Goal: Check status: Check status

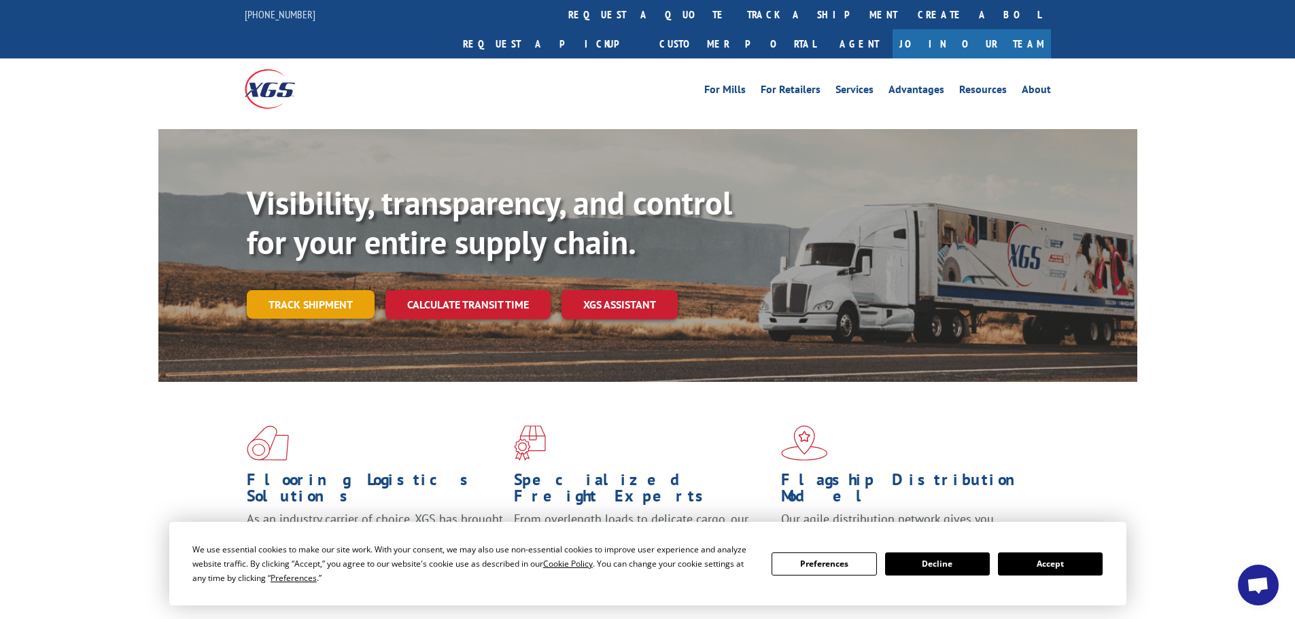
click at [318, 290] on link "Track shipment" at bounding box center [311, 304] width 128 height 29
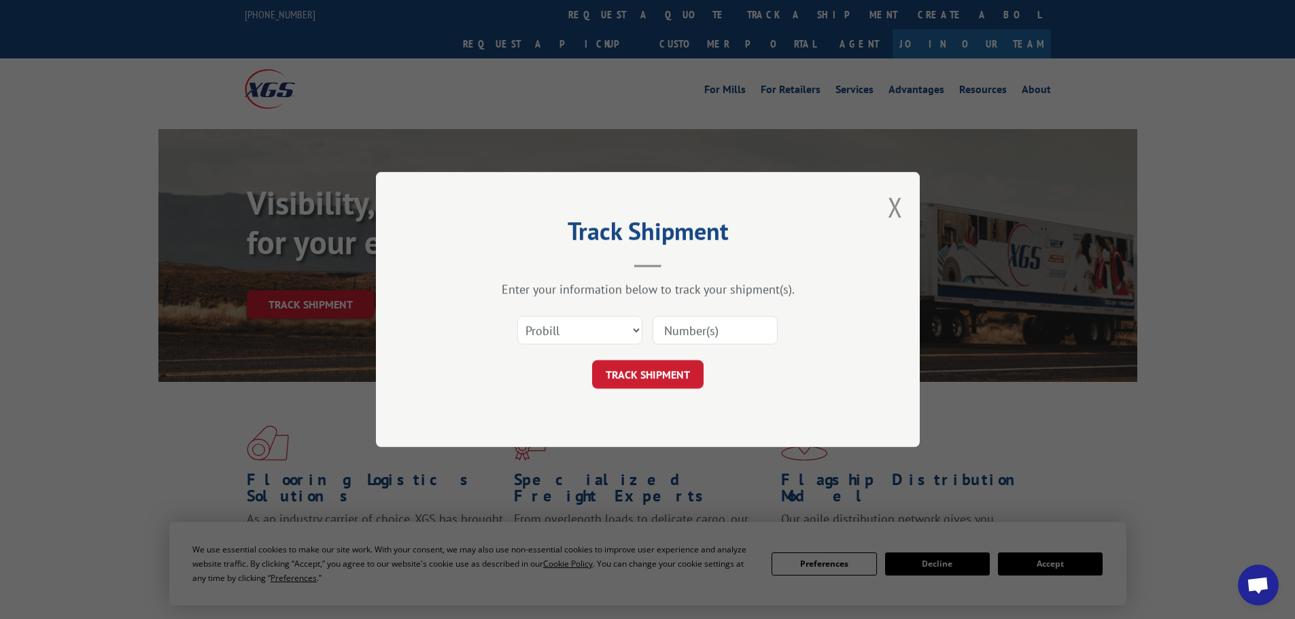
click at [692, 330] on input at bounding box center [714, 330] width 125 height 29
paste input "17235285BOL"
type input "17235285BOL"
click at [674, 373] on button "TRACK SHIPMENT" at bounding box center [647, 374] width 111 height 29
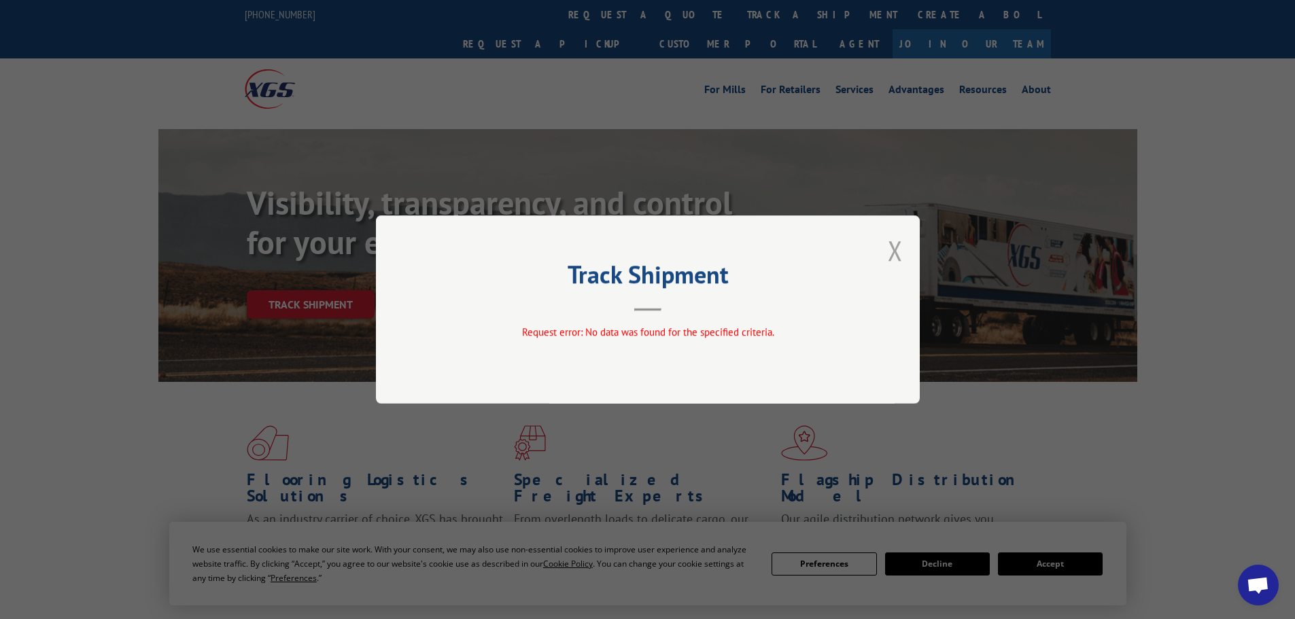
click at [898, 247] on button "Close modal" at bounding box center [895, 250] width 15 height 36
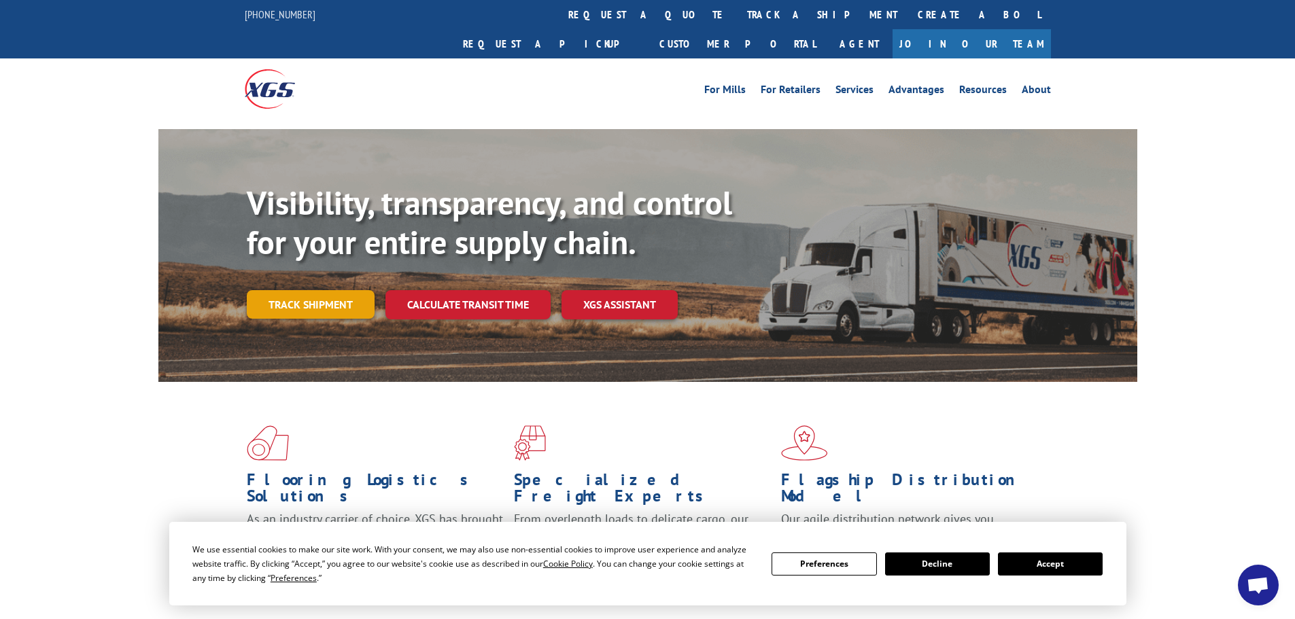
click at [343, 290] on link "Track shipment" at bounding box center [311, 304] width 128 height 29
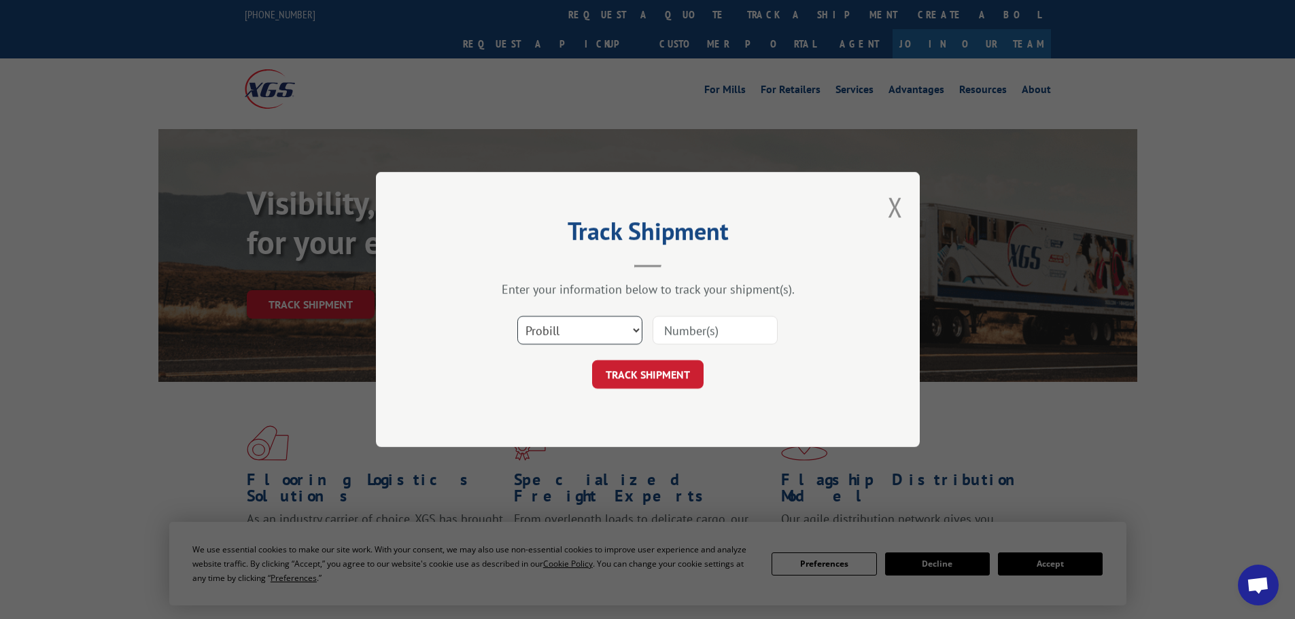
click at [563, 328] on select "Select category... Probill BOL PO" at bounding box center [579, 330] width 125 height 29
select select "bol"
click at [517, 316] on select "Select category... Probill BOL PO" at bounding box center [579, 330] width 125 height 29
click at [689, 330] on input at bounding box center [714, 330] width 125 height 29
paste input "17235285BOL"
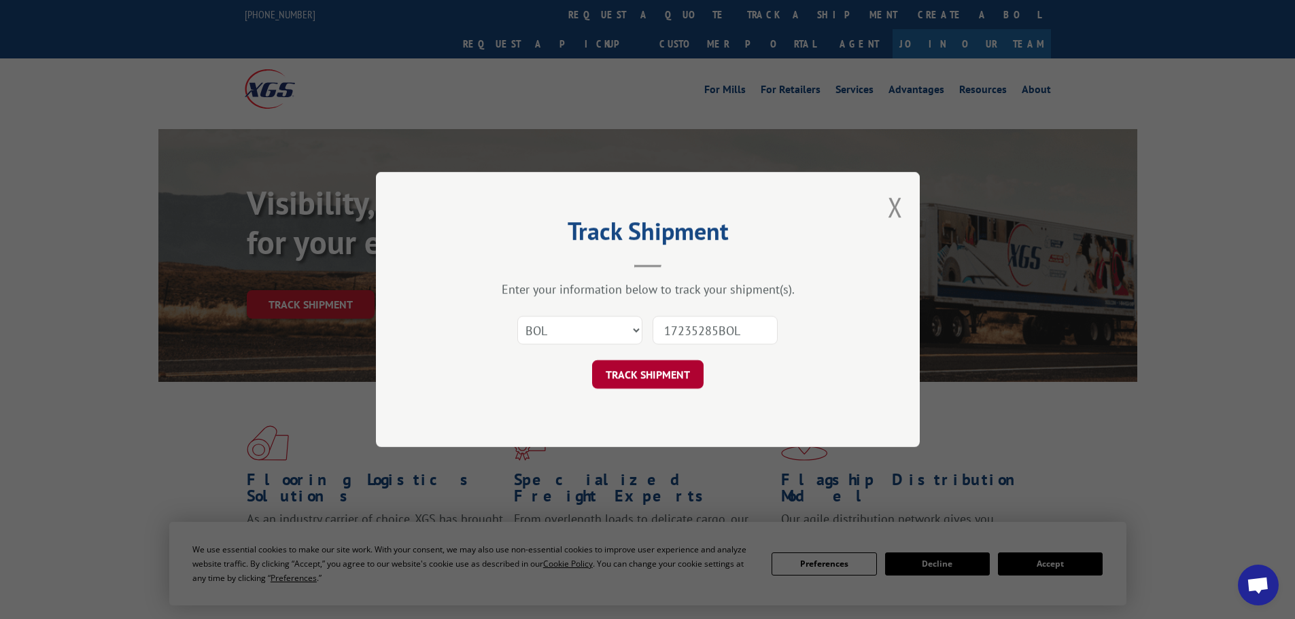
type input "17235285BOL"
click at [676, 374] on button "TRACK SHIPMENT" at bounding box center [647, 374] width 111 height 29
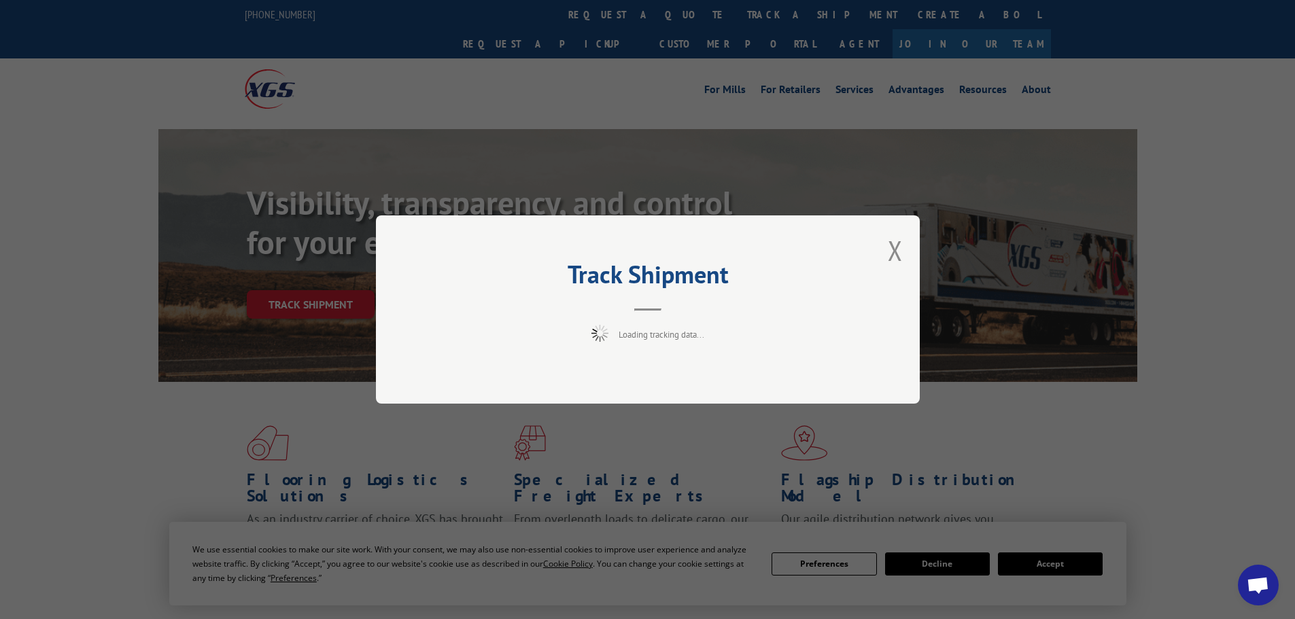
click at [658, 373] on div "Track Shipment Loading tracking data..." at bounding box center [648, 309] width 544 height 188
click at [892, 248] on button "Close modal" at bounding box center [895, 250] width 15 height 36
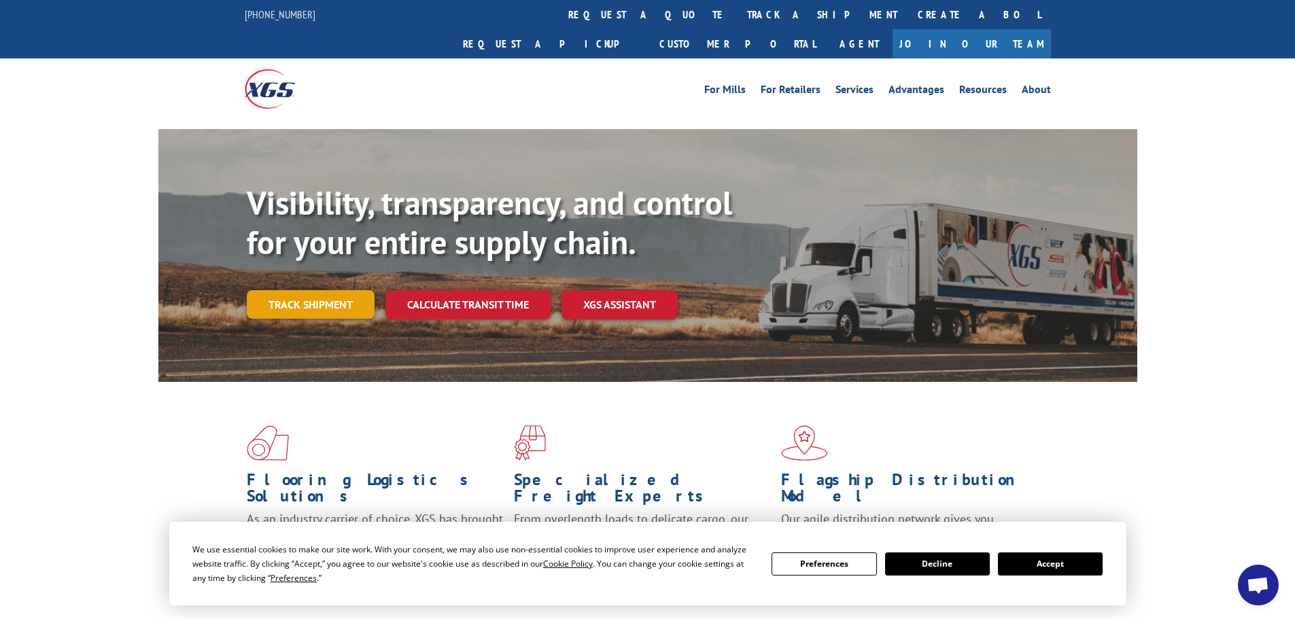
click at [315, 290] on link "Track shipment" at bounding box center [311, 304] width 128 height 29
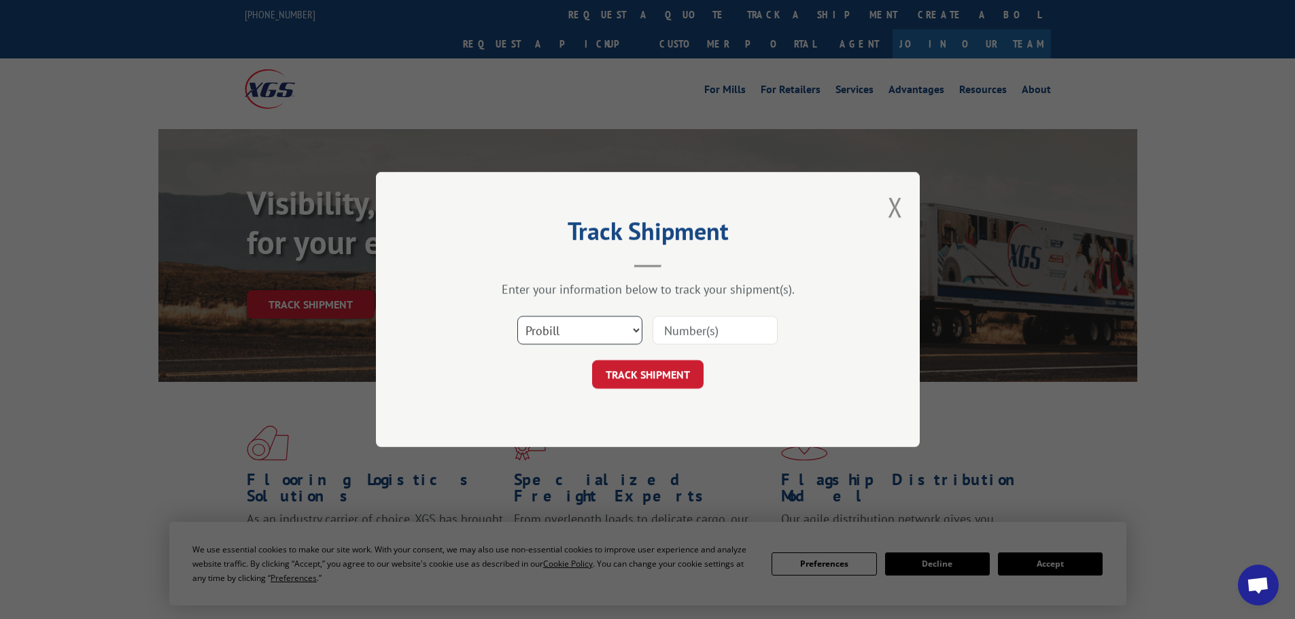
click at [626, 330] on select "Select category... Probill BOL PO" at bounding box center [579, 330] width 125 height 29
select select "bol"
click at [517, 316] on select "Select category... Probill BOL PO" at bounding box center [579, 330] width 125 height 29
click at [677, 335] on input at bounding box center [714, 330] width 125 height 29
paste input "17235285BOL"
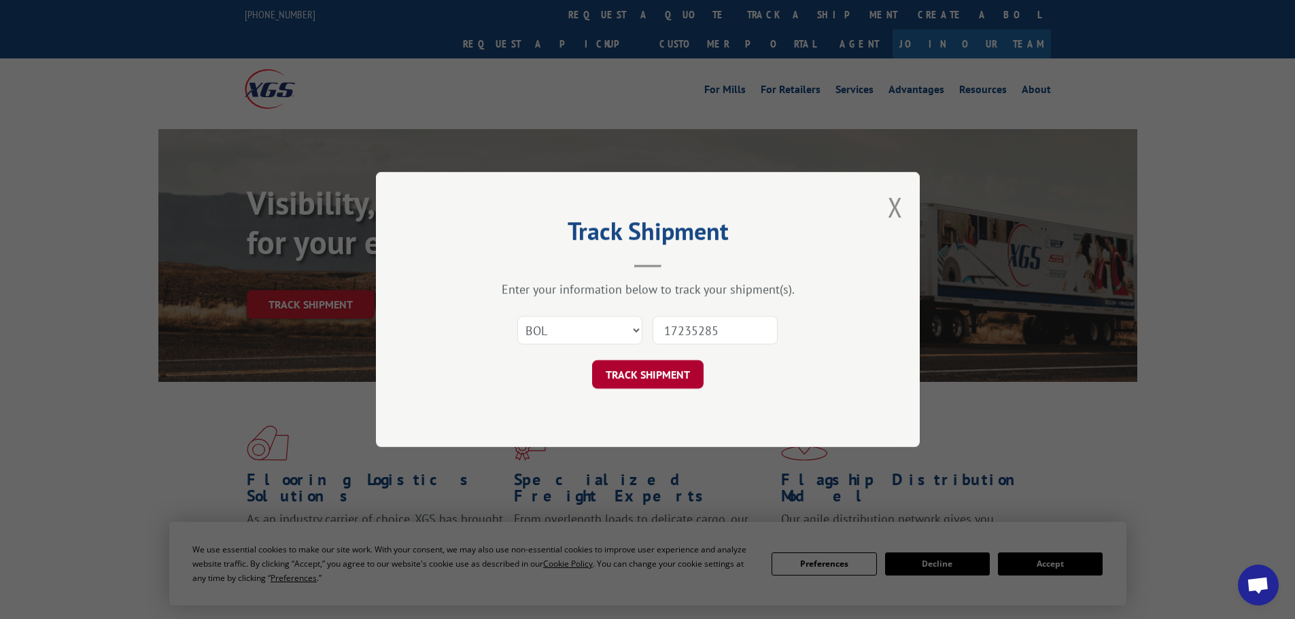
type input "17235285"
click at [642, 376] on button "TRACK SHIPMENT" at bounding box center [647, 374] width 111 height 29
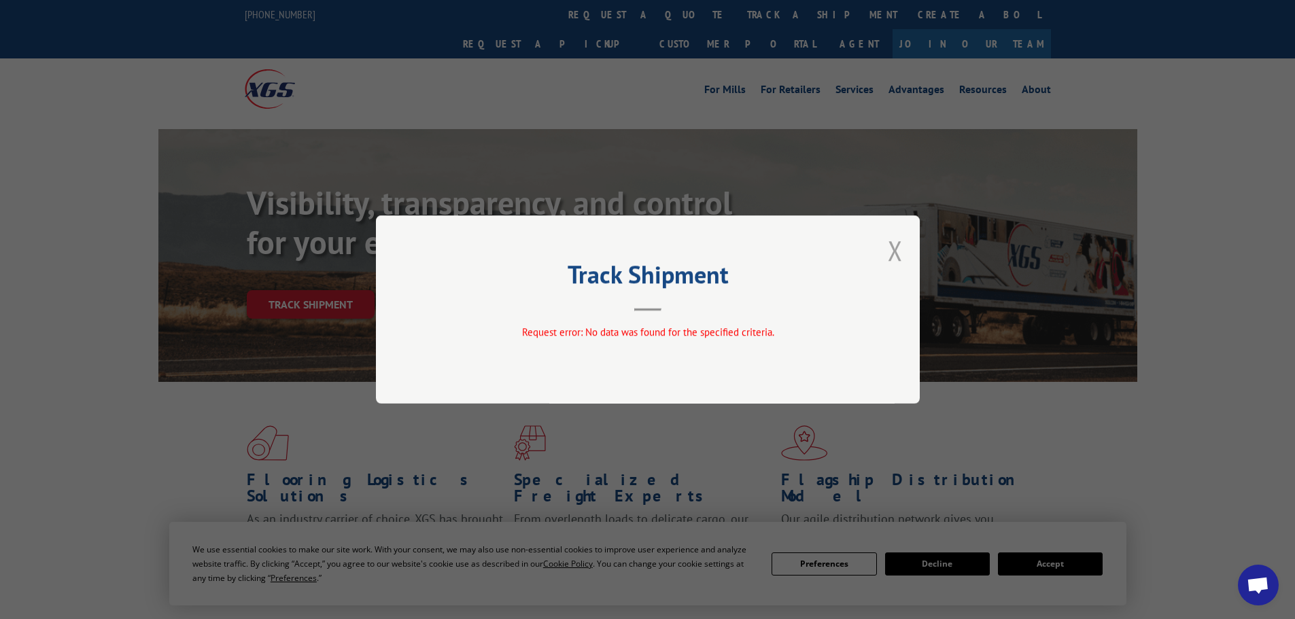
click at [894, 253] on button "Close modal" at bounding box center [895, 250] width 15 height 36
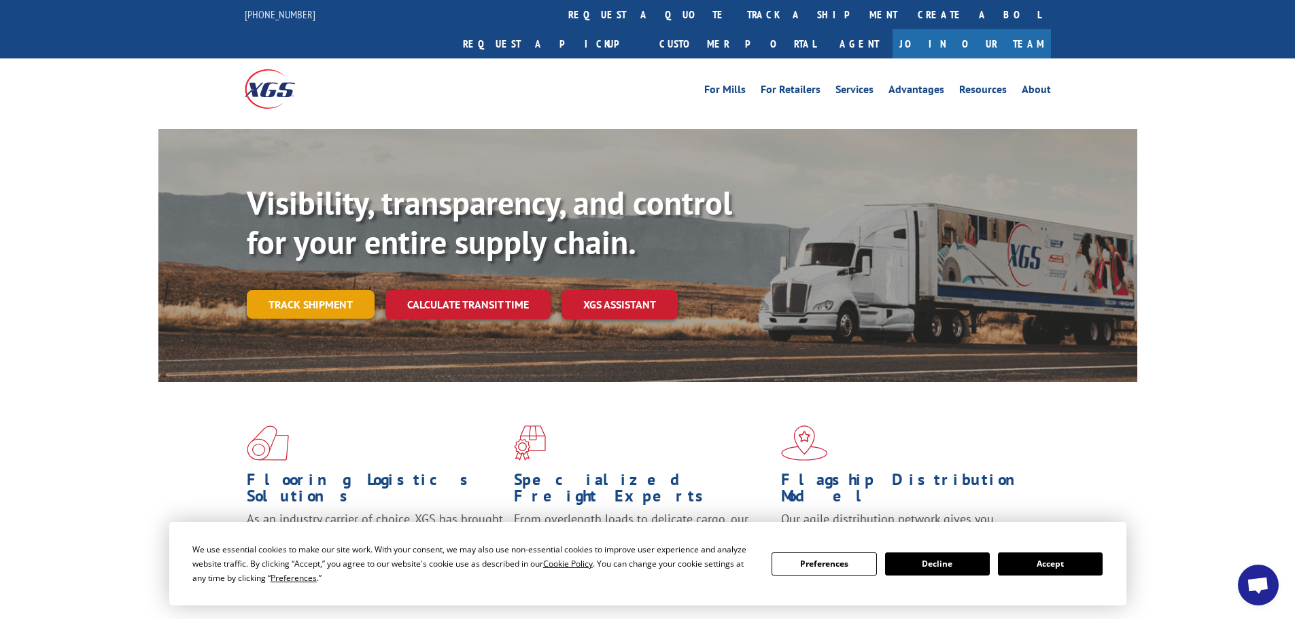
click at [317, 290] on link "Track shipment" at bounding box center [311, 304] width 128 height 29
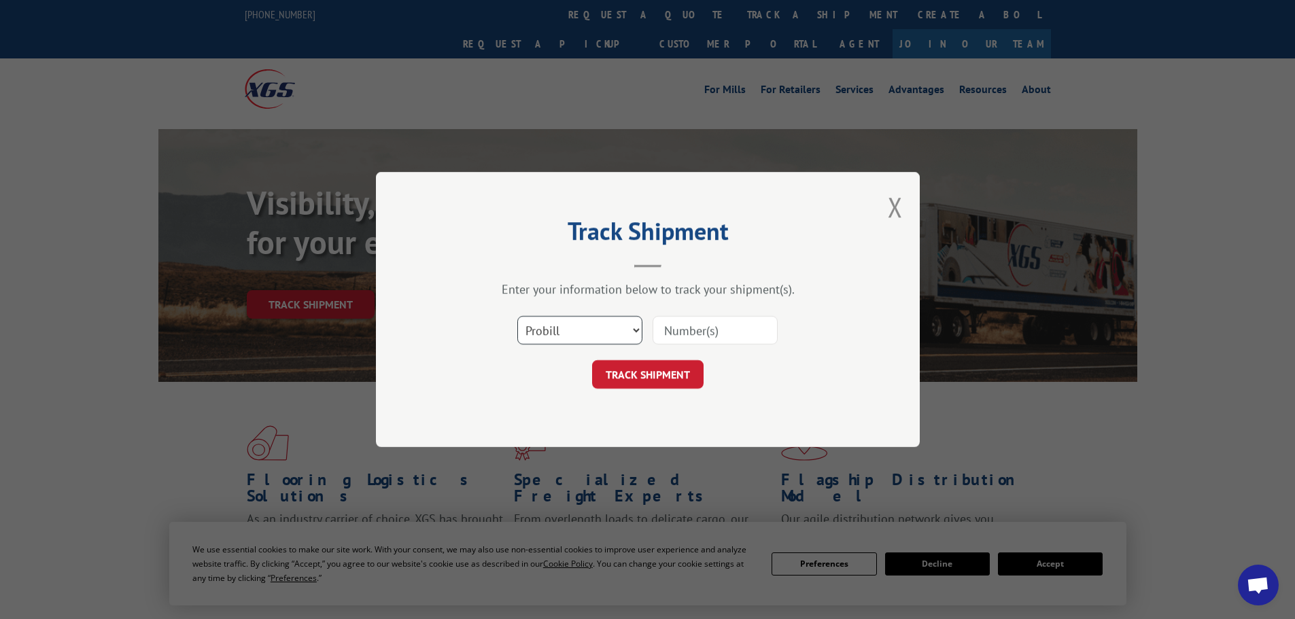
click at [622, 328] on select "Select category... Probill BOL PO" at bounding box center [579, 330] width 125 height 29
select select "bol"
click at [517, 316] on select "Select category... Probill BOL PO" at bounding box center [579, 330] width 125 height 29
click at [687, 322] on input at bounding box center [714, 330] width 125 height 29
type input "17235285BOL"
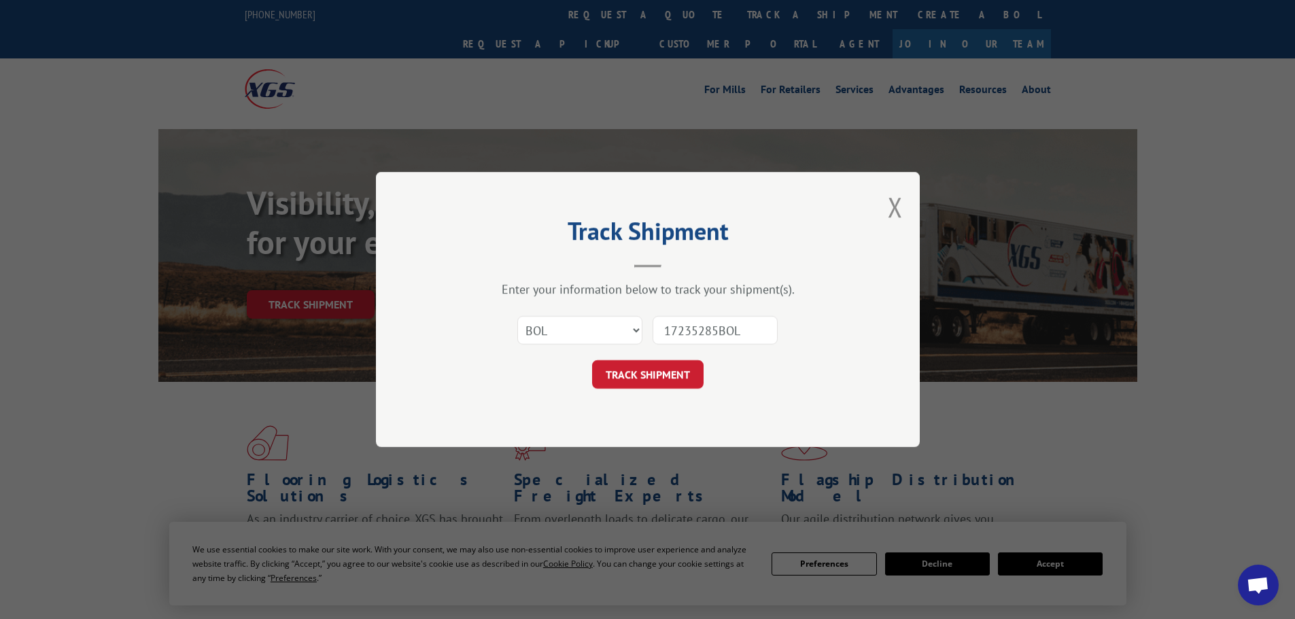
click at [592, 360] on button "TRACK SHIPMENT" at bounding box center [647, 374] width 111 height 29
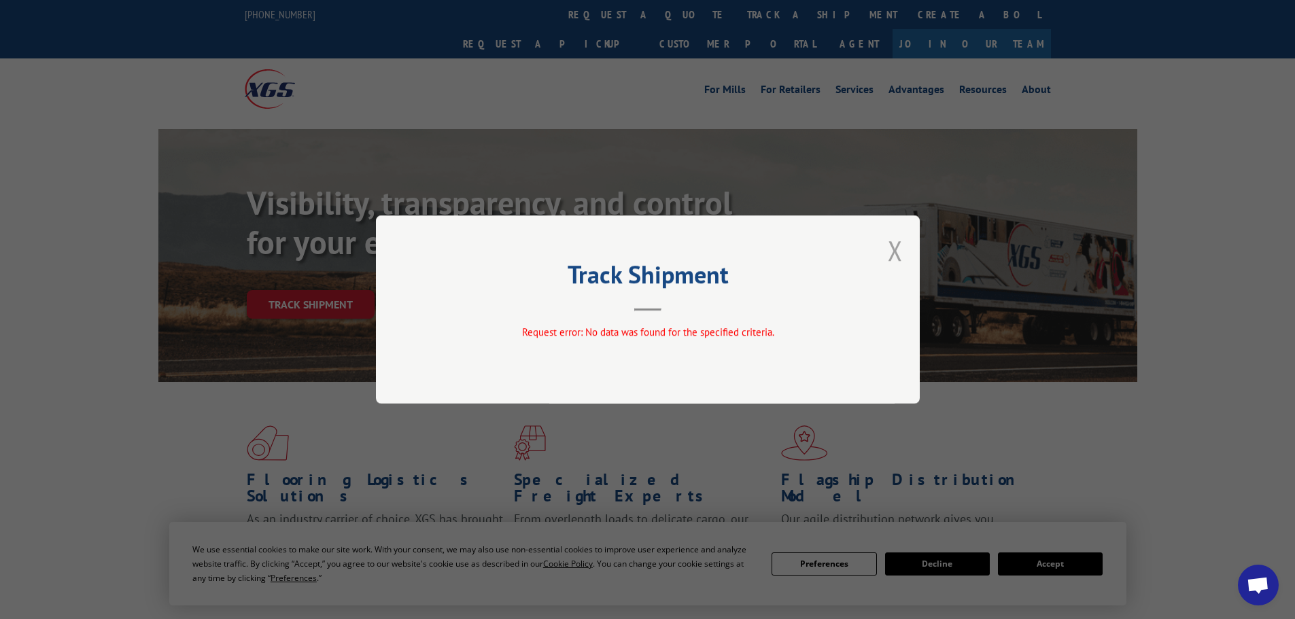
click at [895, 253] on button "Close modal" at bounding box center [895, 250] width 15 height 36
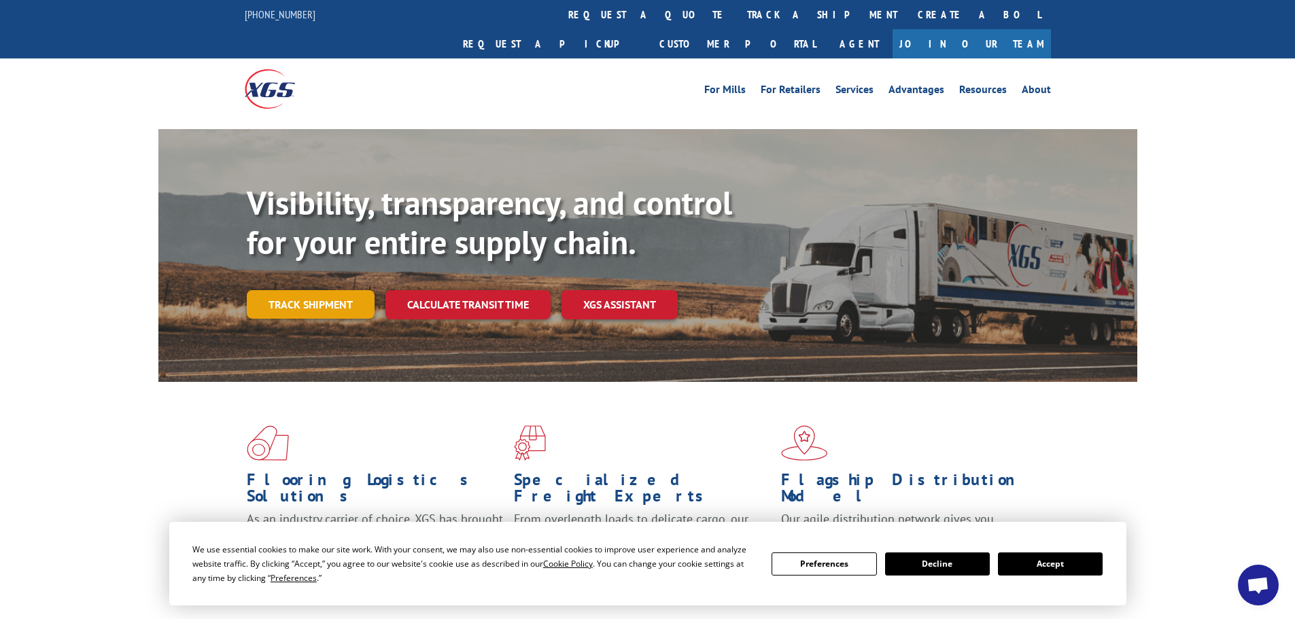
click at [306, 290] on link "Track shipment" at bounding box center [311, 304] width 128 height 29
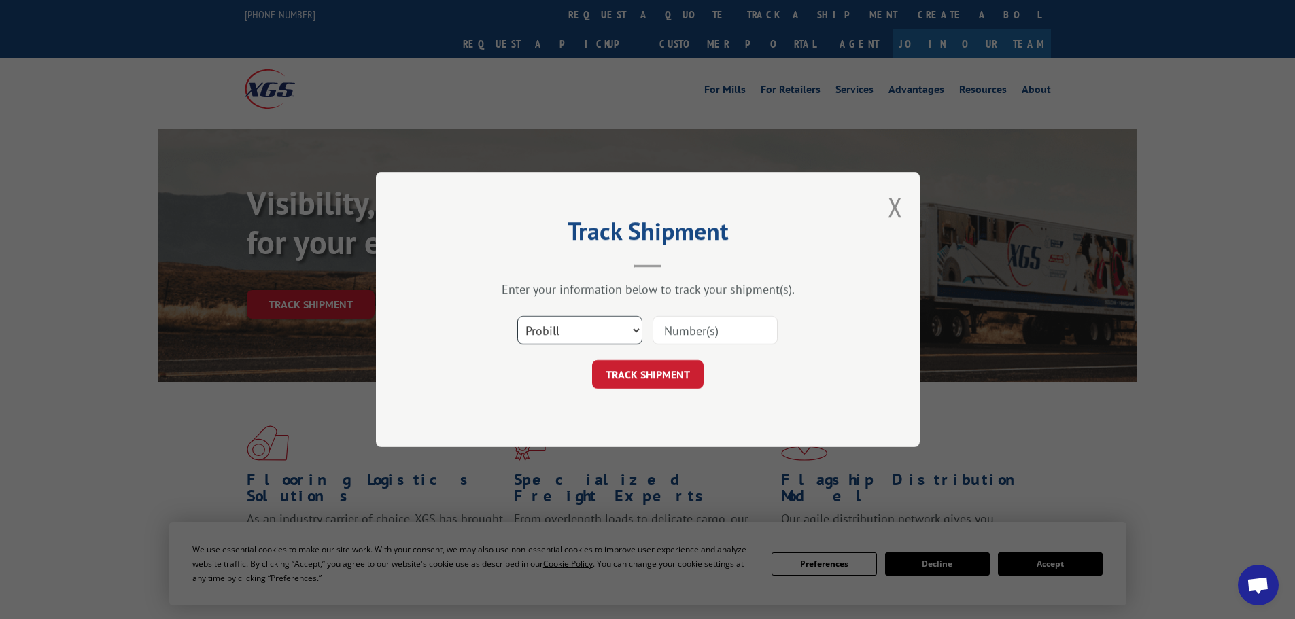
click at [610, 331] on select "Select category... Probill BOL PO" at bounding box center [579, 330] width 125 height 29
select select "po"
click at [517, 316] on select "Select category... Probill BOL PO" at bounding box center [579, 330] width 125 height 29
click at [705, 322] on input at bounding box center [714, 330] width 125 height 29
paste input "28564517"
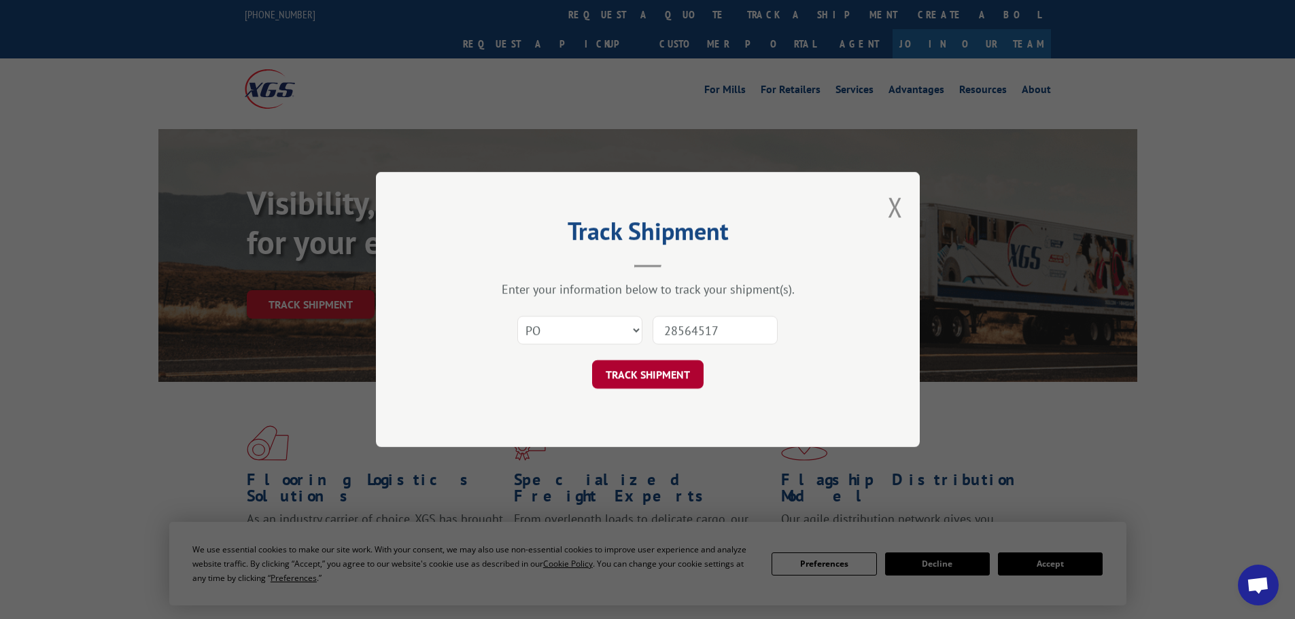
type input "28564517"
click at [648, 376] on button "TRACK SHIPMENT" at bounding box center [647, 374] width 111 height 29
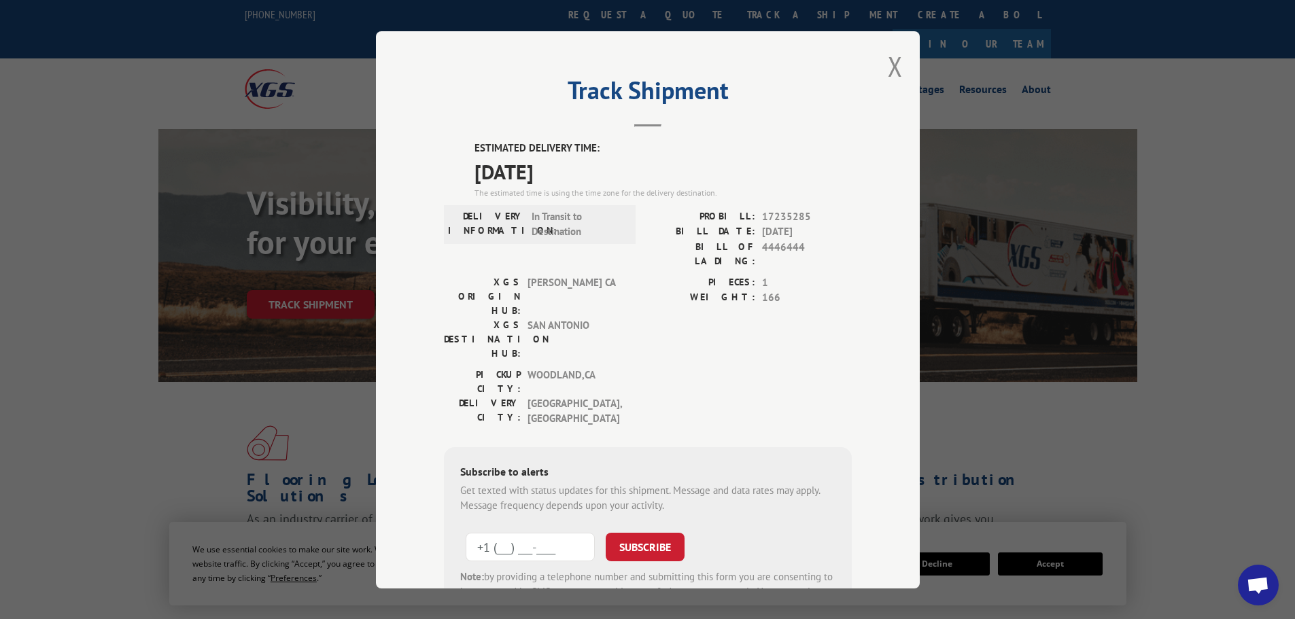
click at [516, 532] on input "+1 (___) ___-____" at bounding box center [529, 546] width 129 height 29
type input "[PHONE_NUMBER]"
click at [656, 532] on button "SUBSCRIBE" at bounding box center [644, 546] width 79 height 29
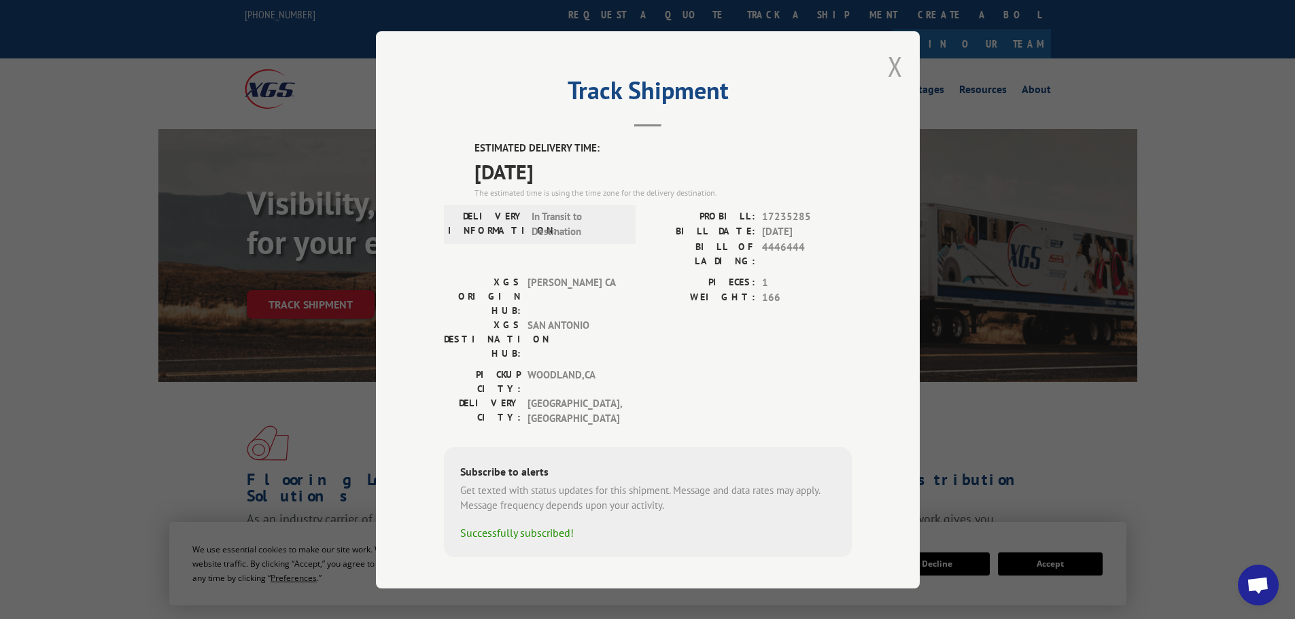
click at [894, 78] on button "Close modal" at bounding box center [895, 66] width 15 height 36
